Goal: Check status: Check status

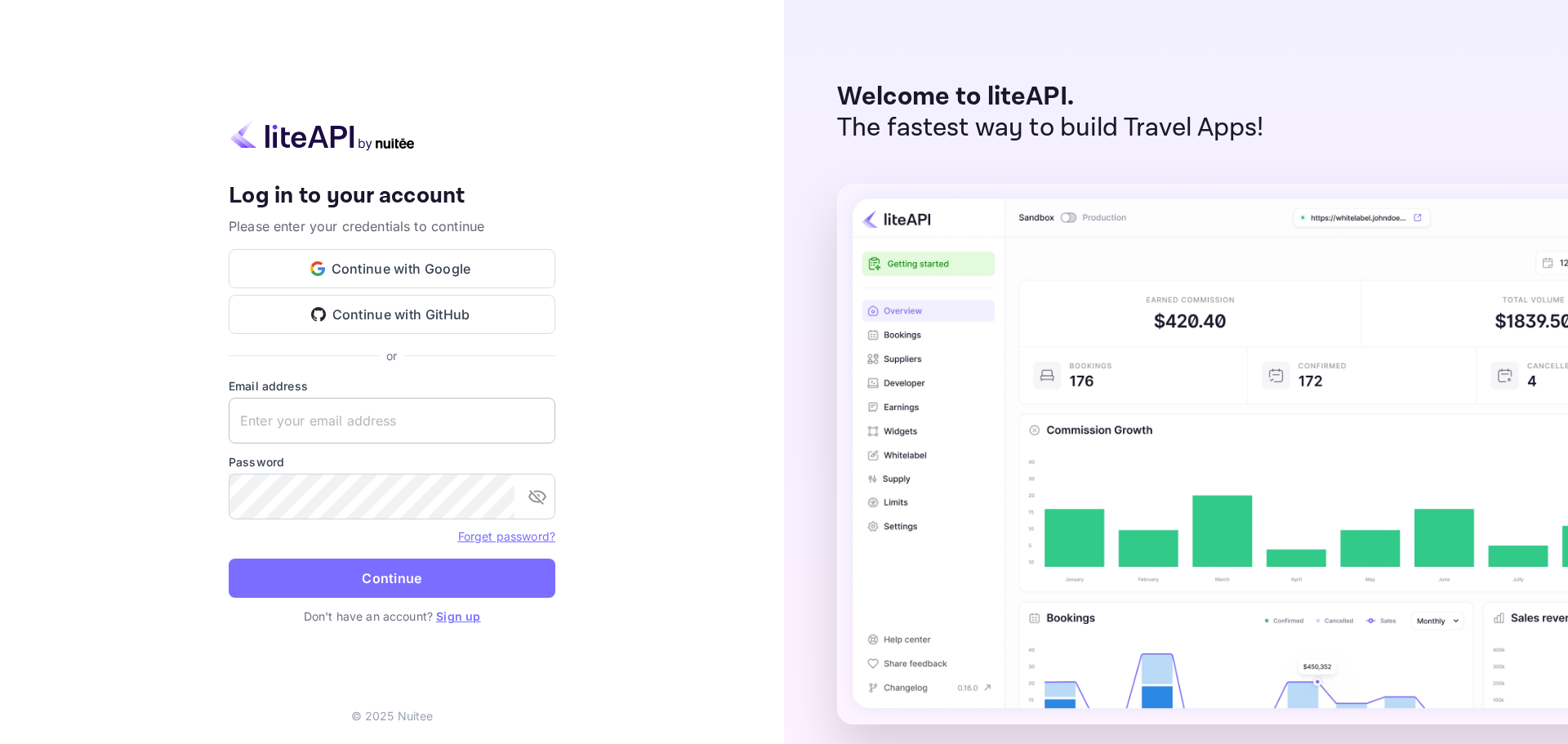
click at [391, 441] on input "text" at bounding box center [392, 420] width 327 height 46
paste input "[EMAIL_ADDRESS][DOMAIN_NAME]"
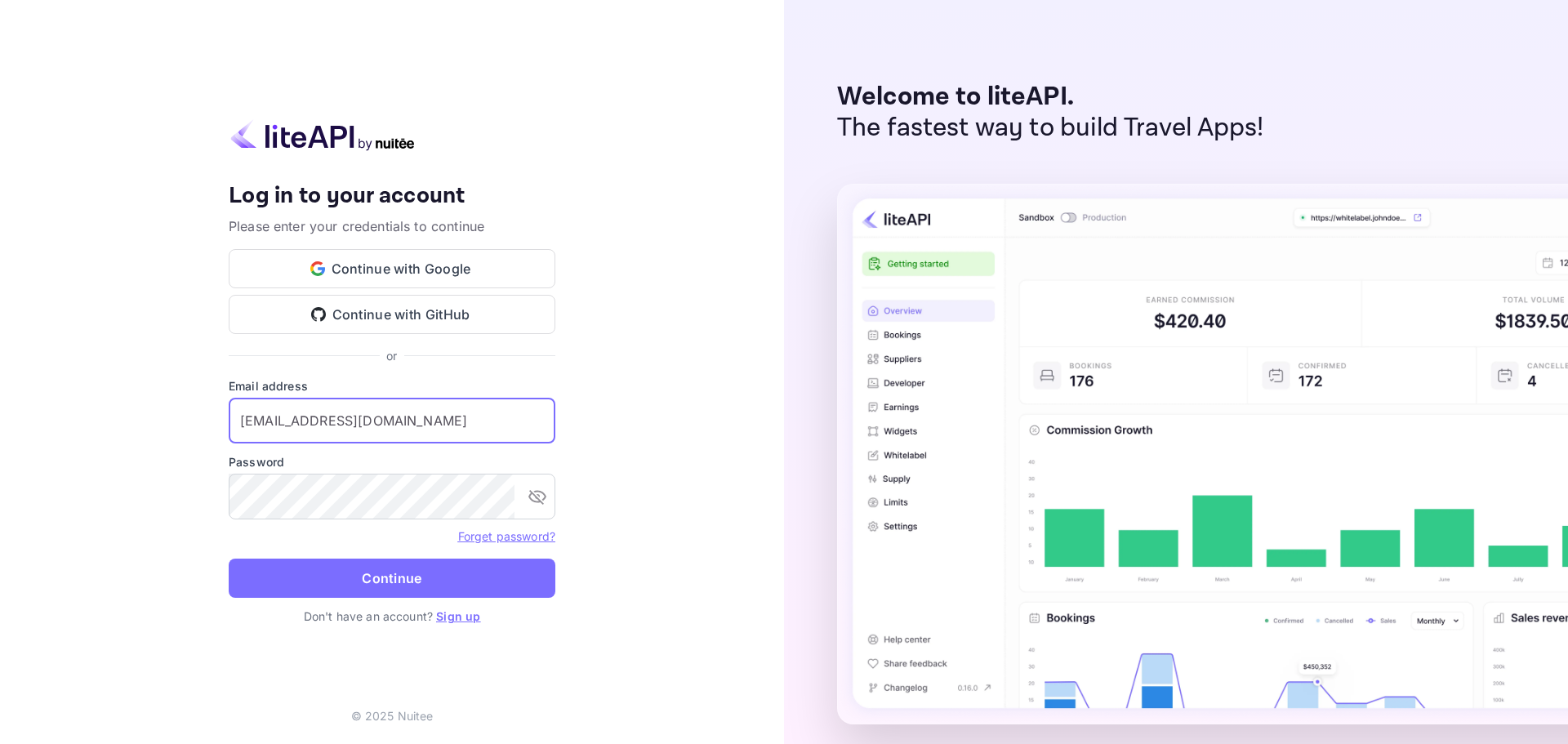
type input "[EMAIL_ADDRESS][DOMAIN_NAME]"
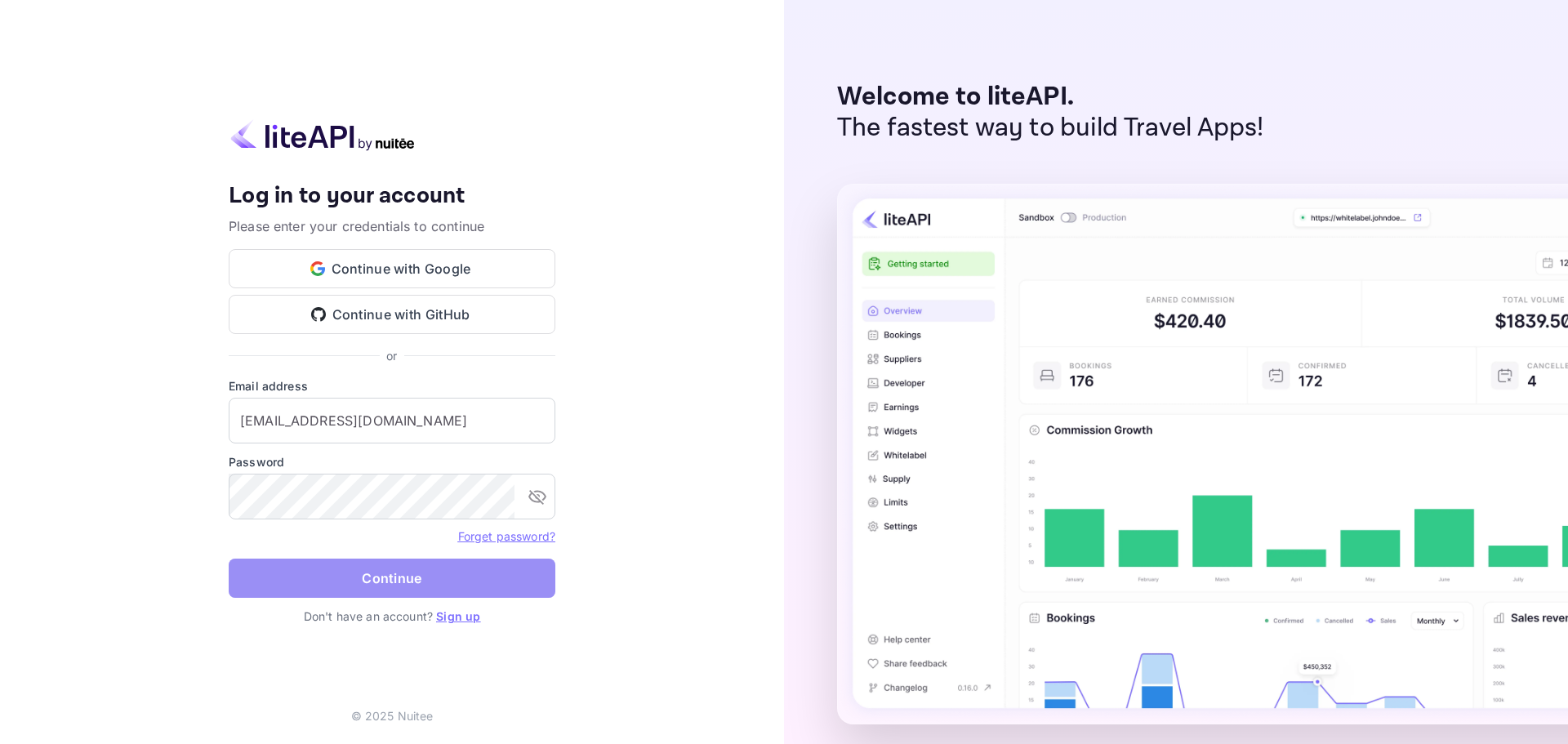
click at [392, 575] on button "Continue" at bounding box center [392, 578] width 327 height 39
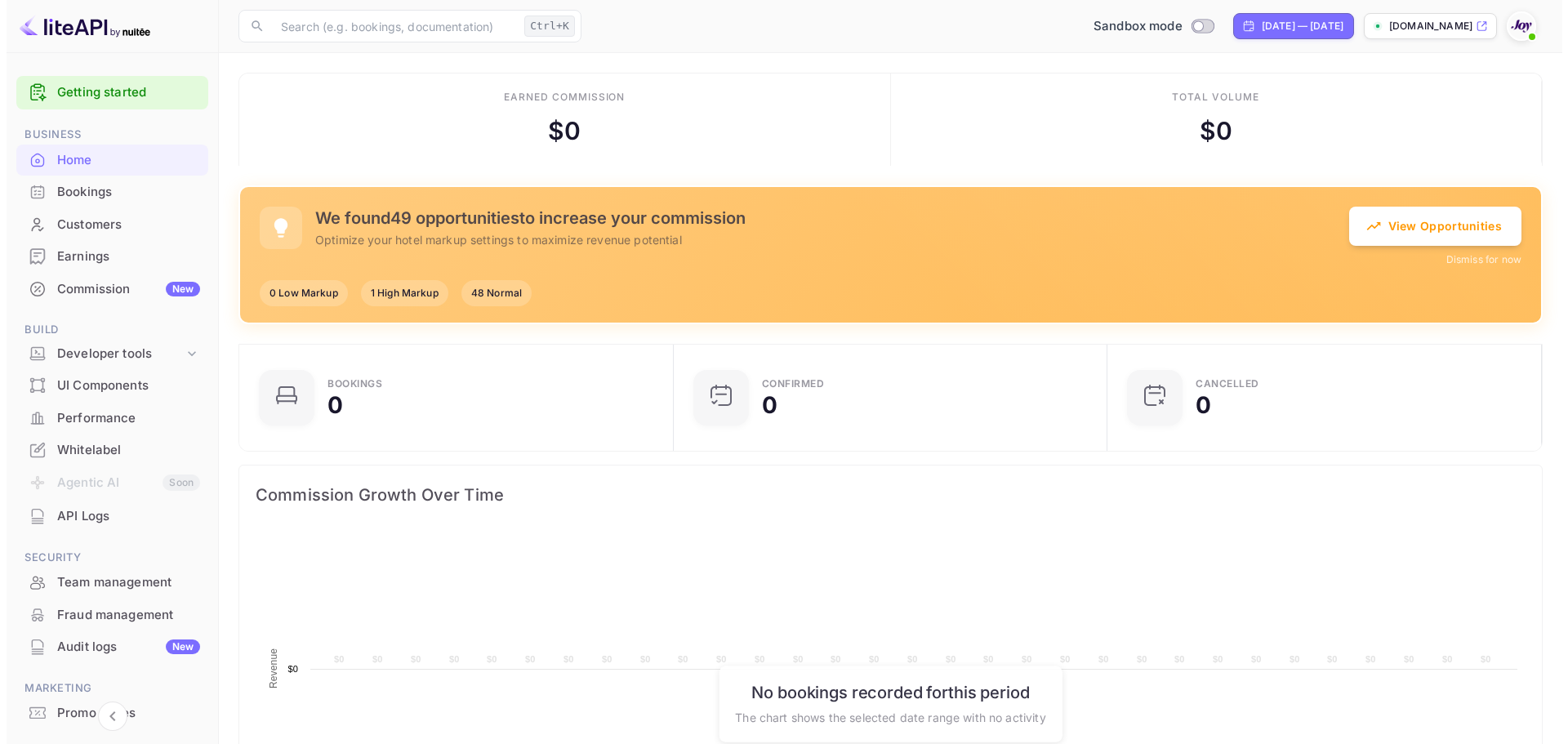
scroll to position [253, 412]
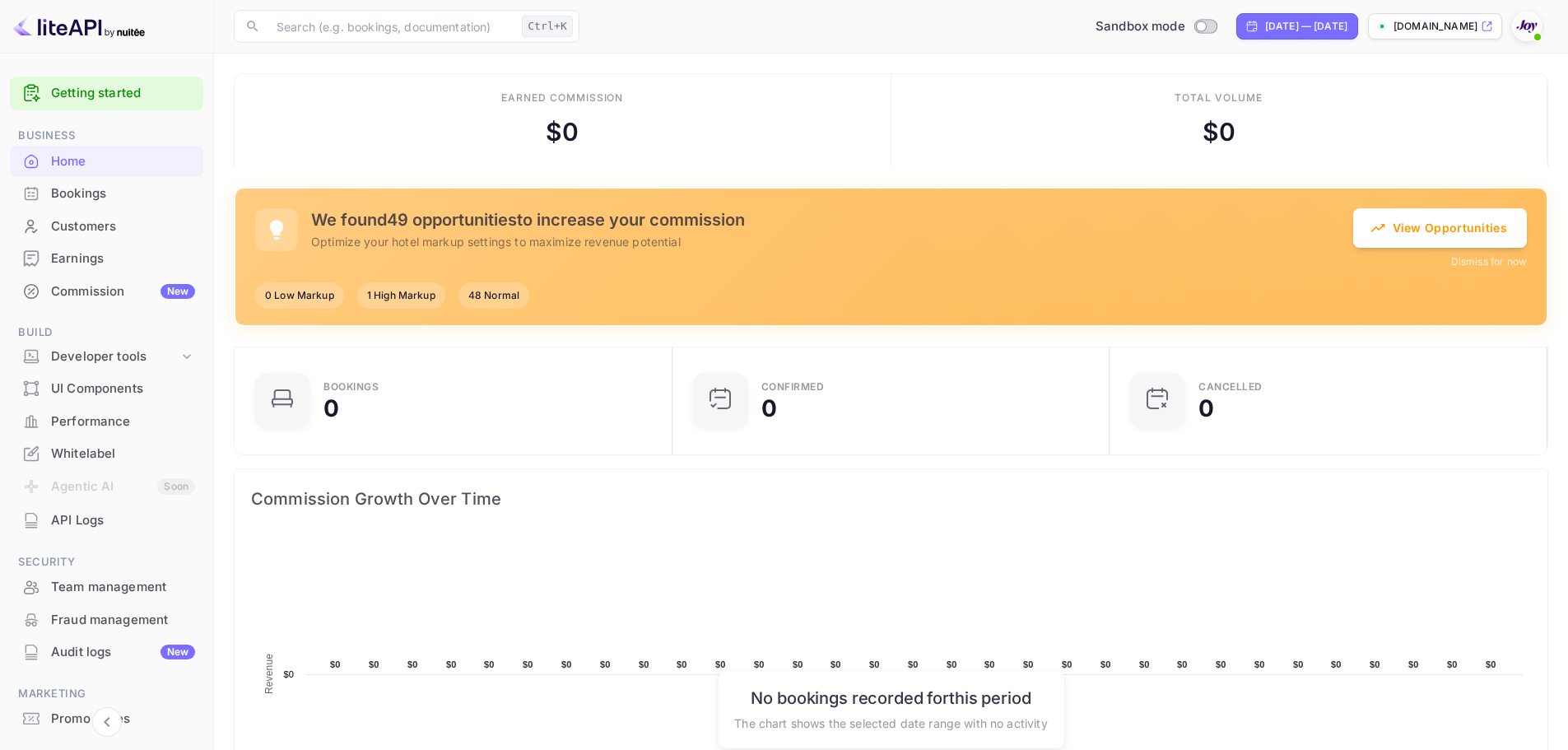
click at [151, 200] on div "Bookings" at bounding box center [123, 194] width 144 height 19
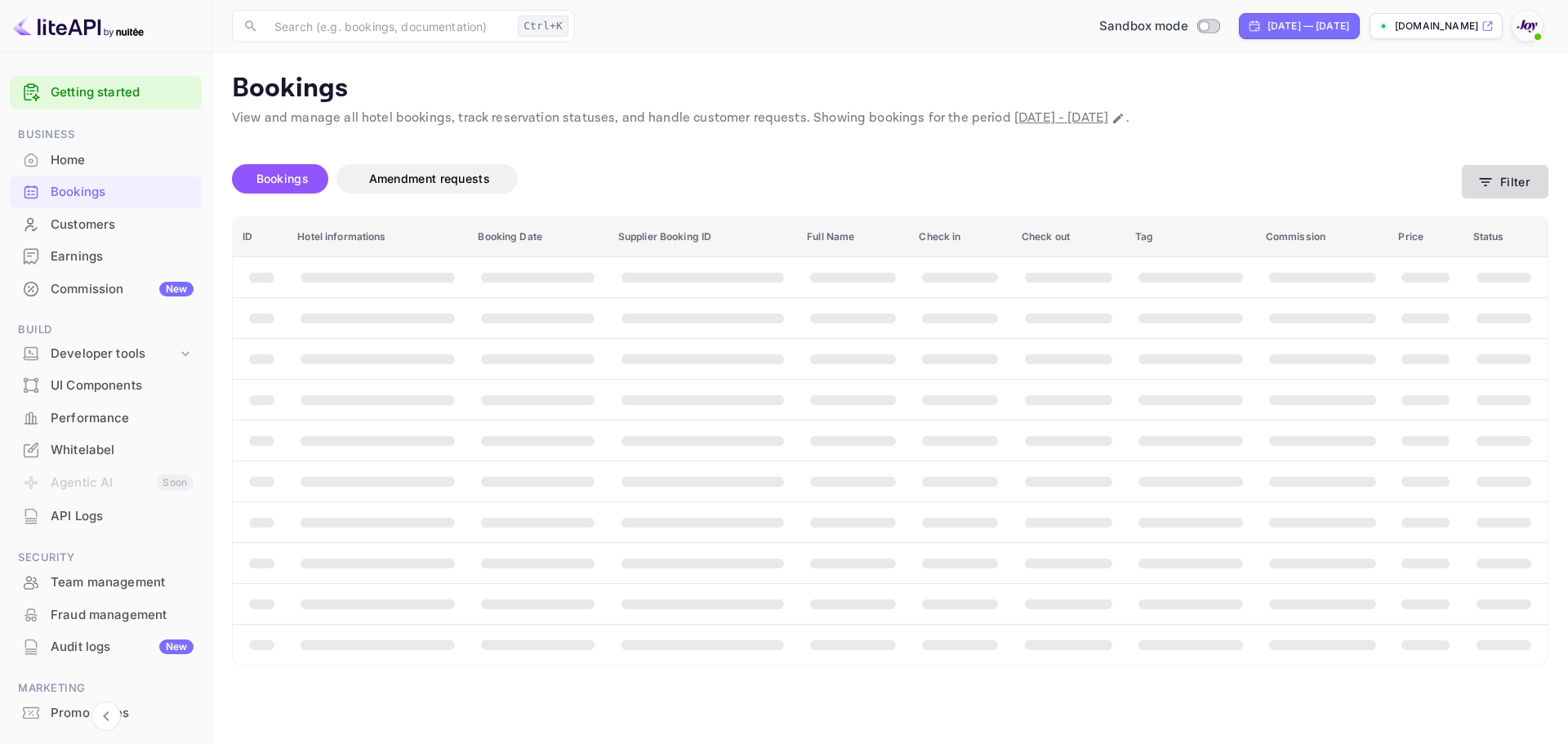
click at [1510, 193] on button "Filter" at bounding box center [1504, 182] width 86 height 34
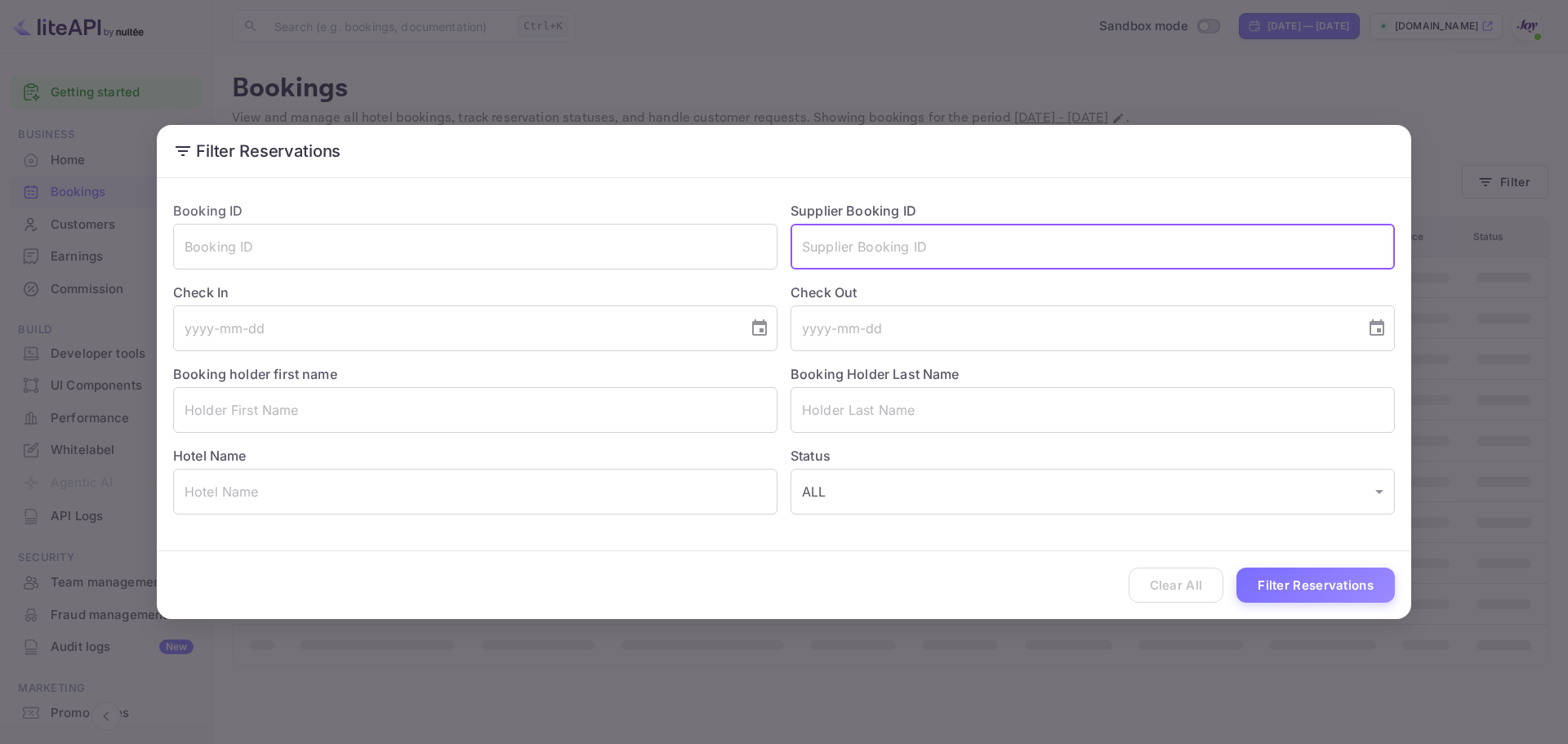
click at [890, 247] on input "text" at bounding box center [1093, 247] width 605 height 46
paste input "9384118"
click at [808, 247] on input "9384118" at bounding box center [1093, 247] width 605 height 46
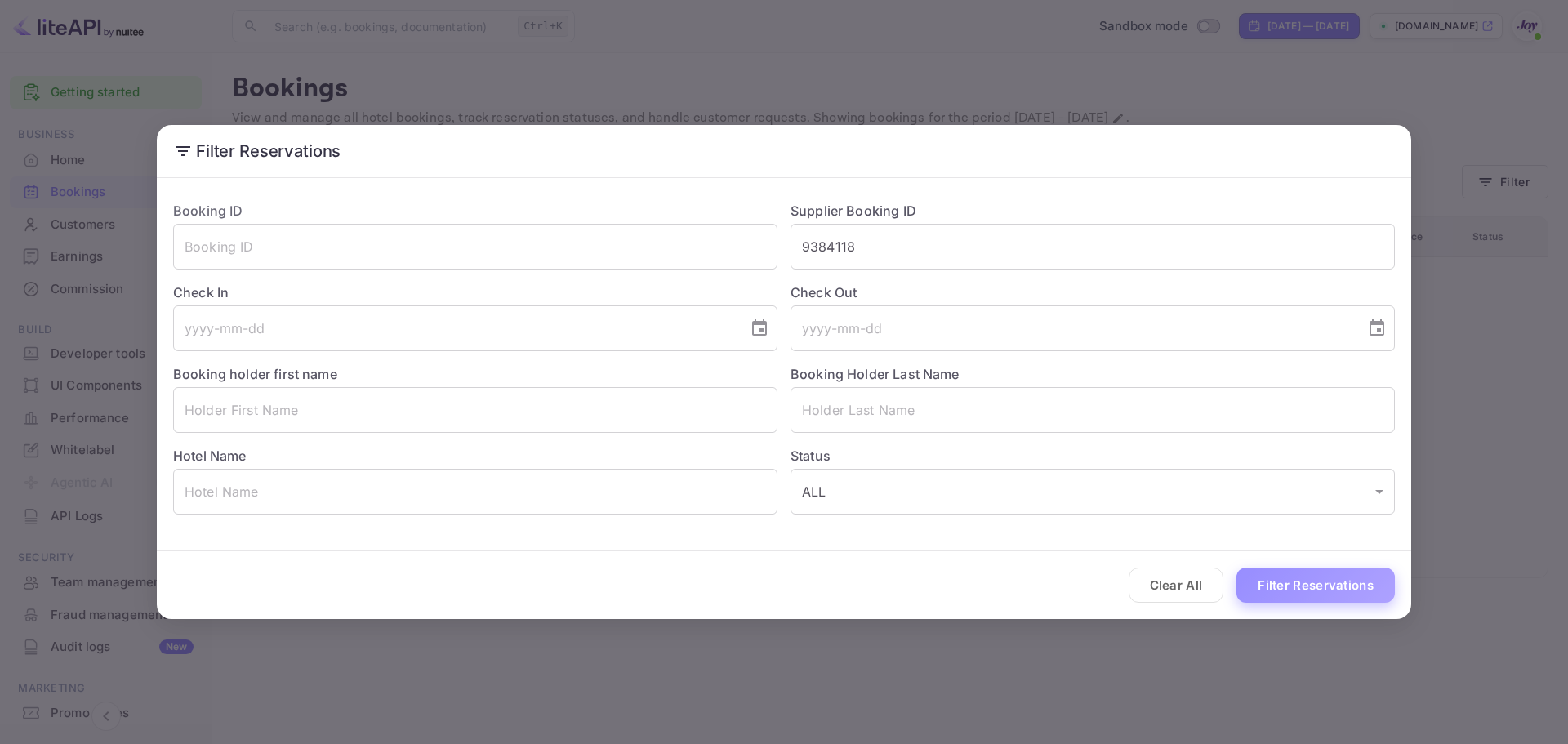
click at [1270, 585] on button "Filter Reservations" at bounding box center [1316, 585] width 158 height 35
click at [831, 242] on input "9384118" at bounding box center [1093, 247] width 605 height 46
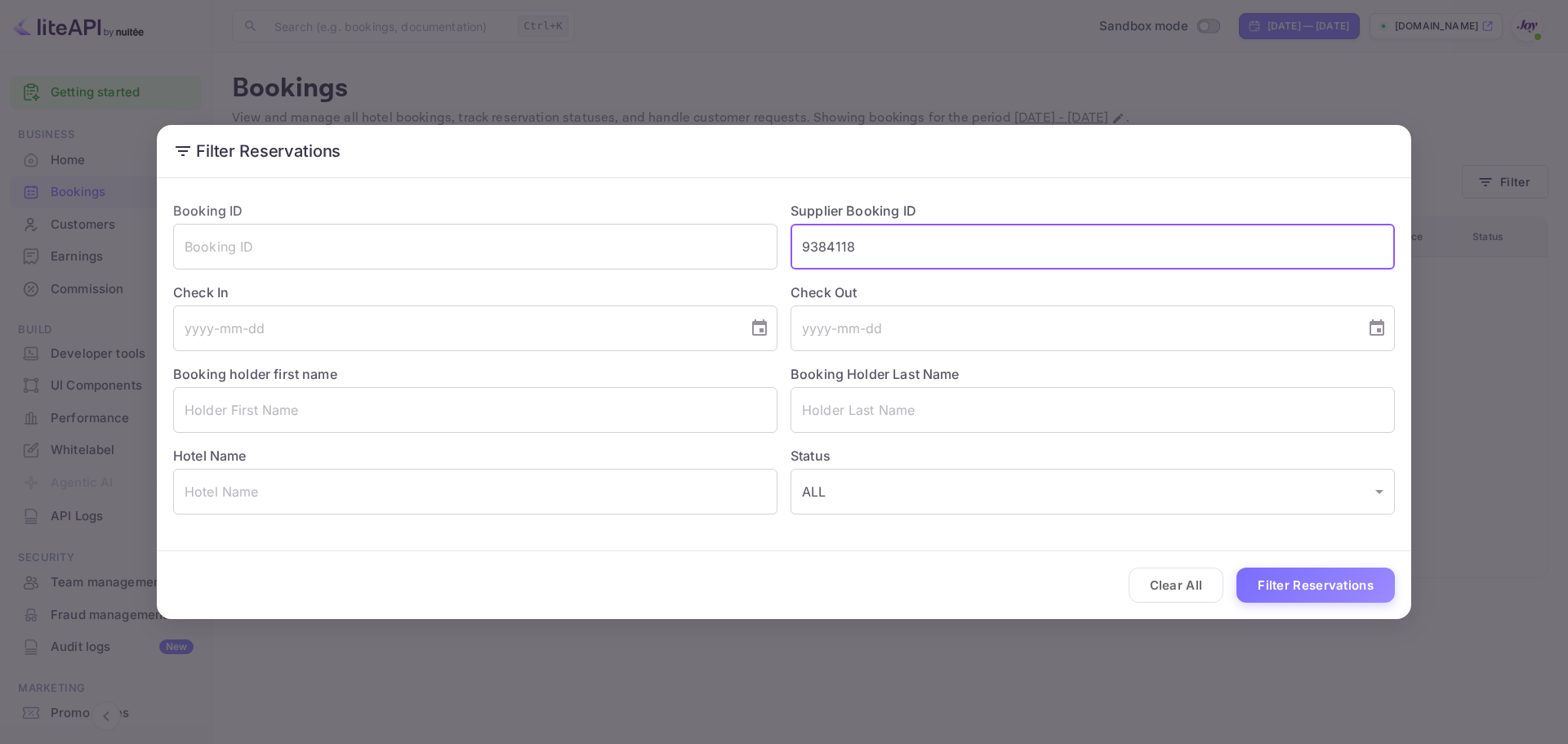
click at [831, 242] on input "9384118" at bounding box center [1093, 247] width 605 height 46
paste input "84219644"
click at [806, 247] on input "84219644" at bounding box center [1093, 247] width 605 height 46
click at [1269, 581] on button "Filter Reservations" at bounding box center [1316, 585] width 158 height 35
click at [849, 248] on input "84219644" at bounding box center [1093, 247] width 605 height 46
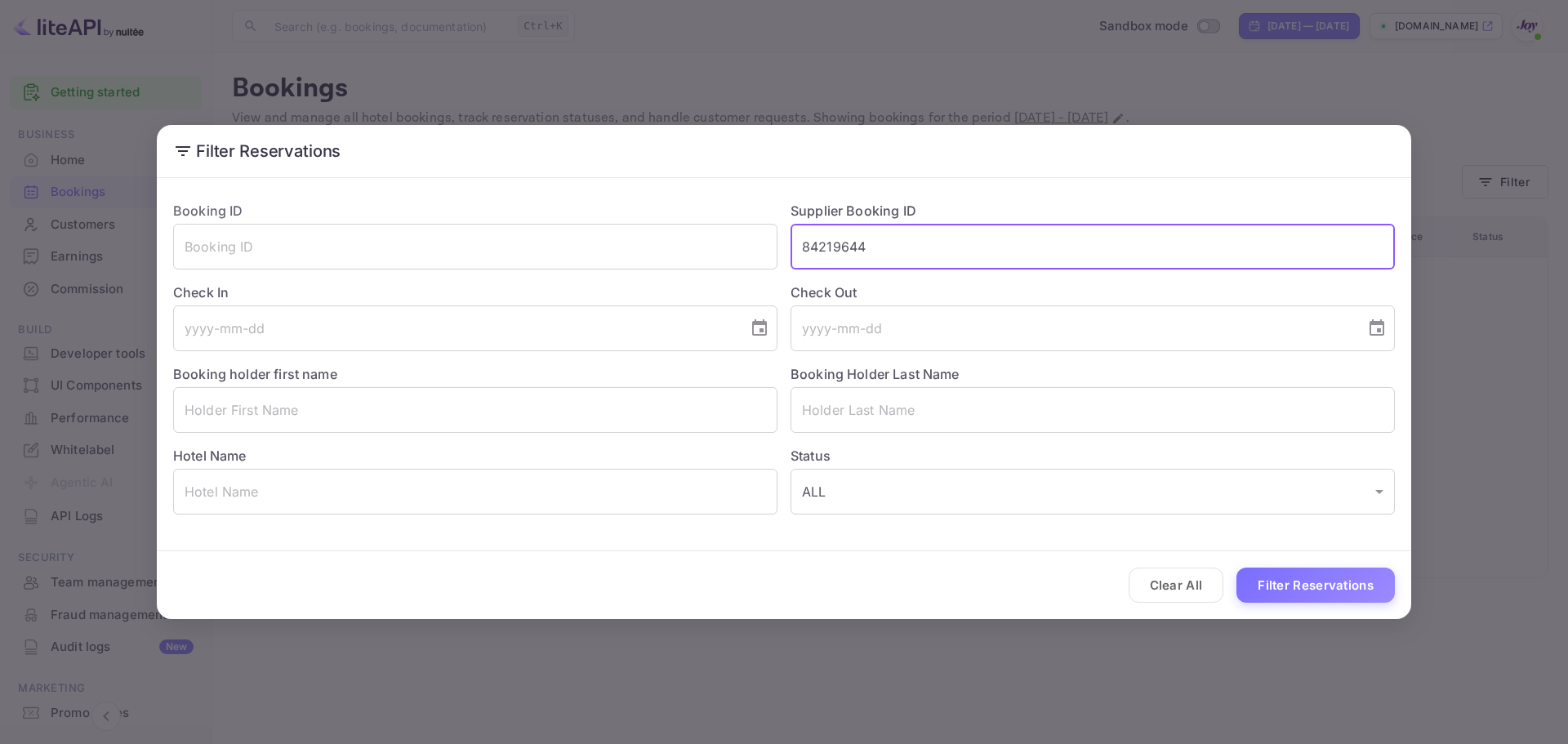
click at [849, 248] on input "84219644" at bounding box center [1093, 247] width 605 height 46
paste input "756801"
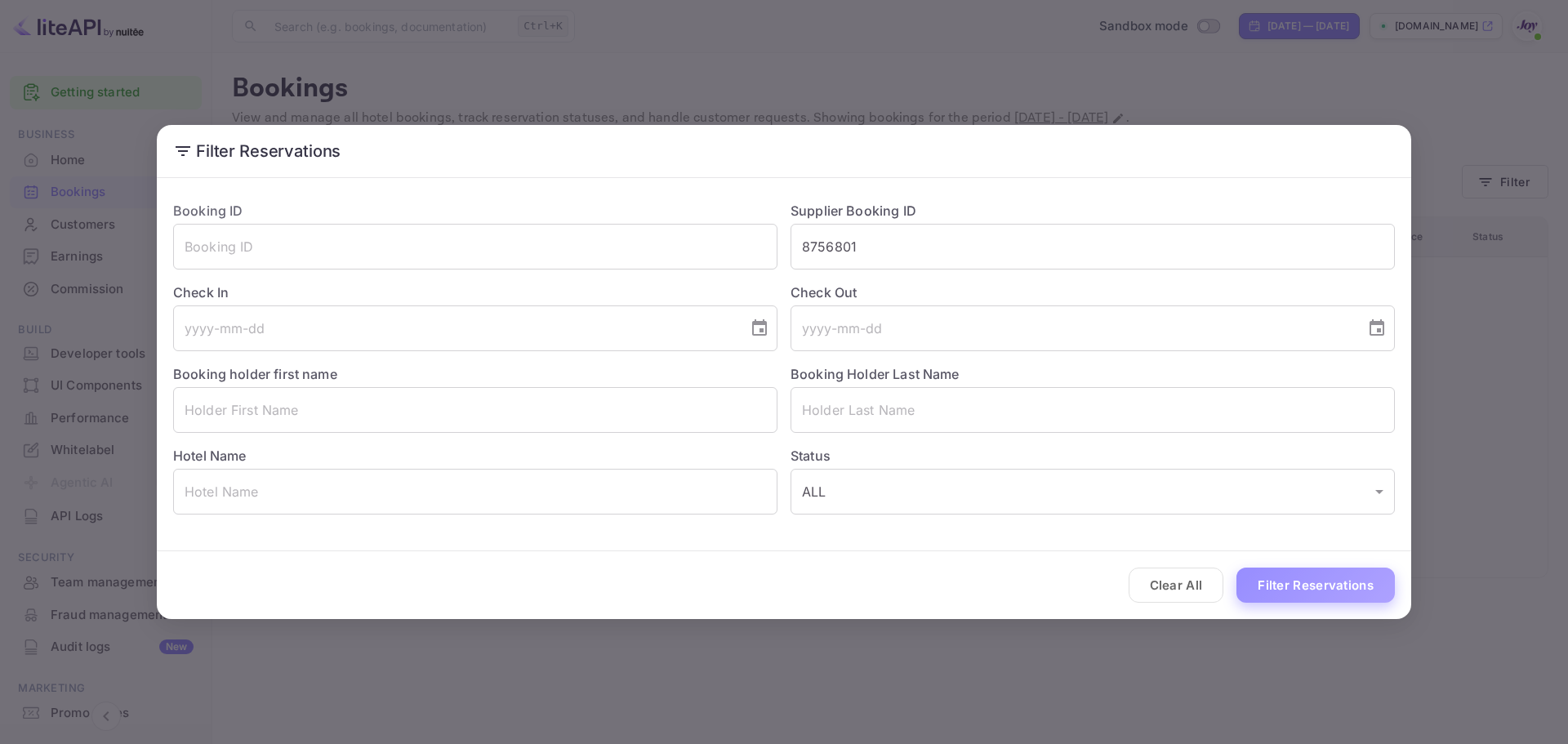
click at [1293, 575] on button "Filter Reservations" at bounding box center [1316, 585] width 158 height 35
click at [841, 247] on input "8756801" at bounding box center [1093, 247] width 605 height 46
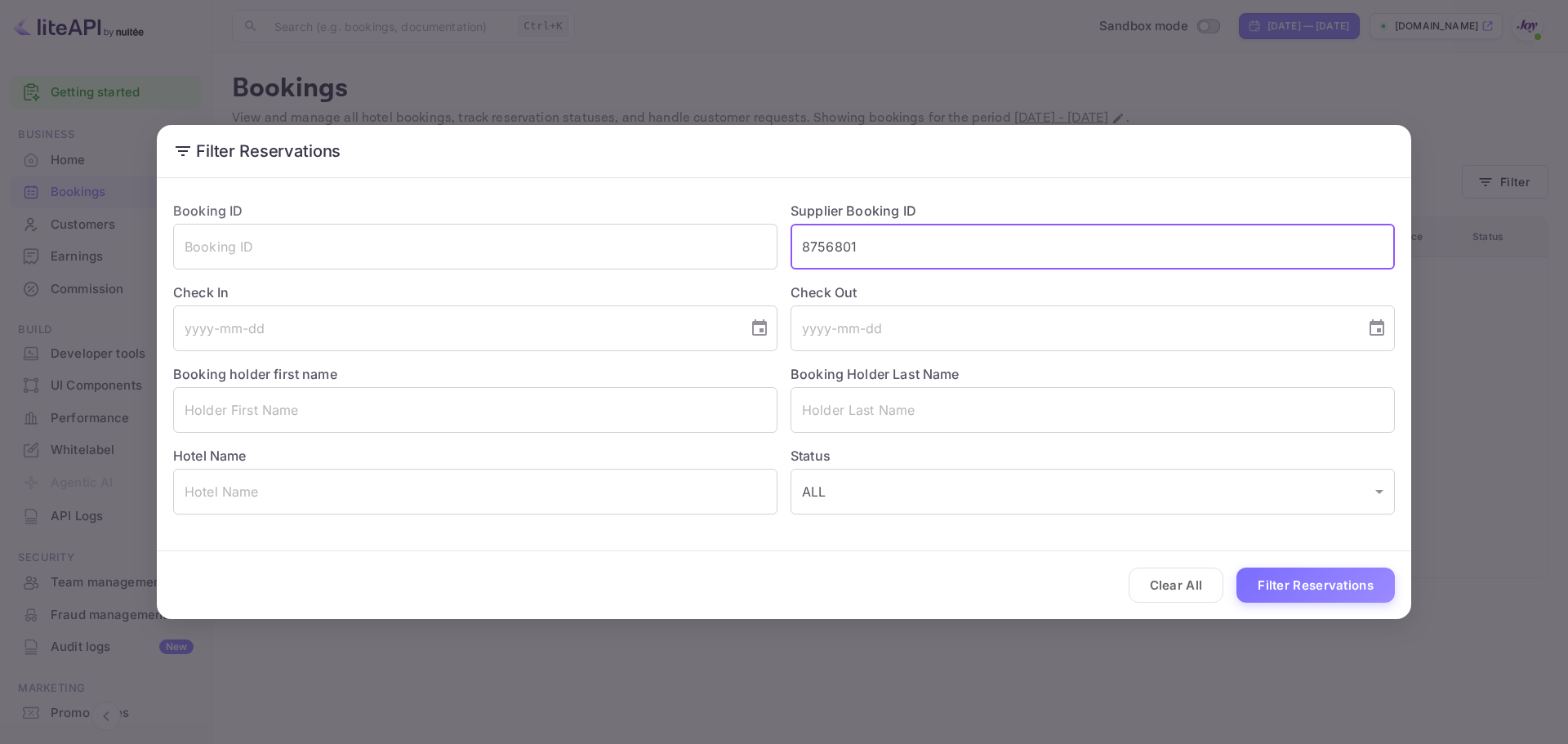
click at [841, 247] on input "8756801" at bounding box center [1093, 247] width 605 height 46
paste input "9179045"
type input "9179045"
click at [1275, 575] on button "Filter Reservations" at bounding box center [1316, 585] width 158 height 35
